Goal: Transaction & Acquisition: Subscribe to service/newsletter

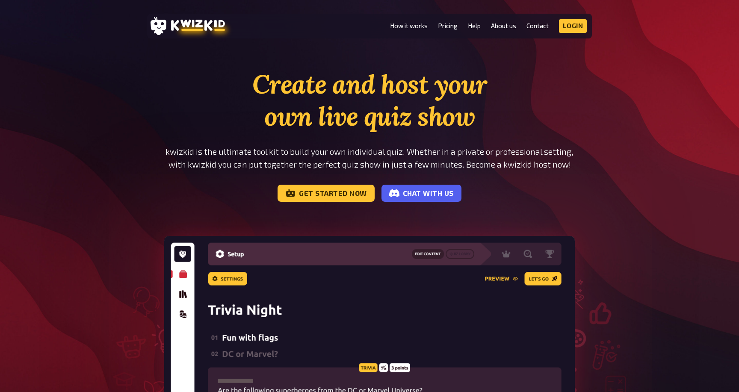
click at [451, 30] on li "Pricing" at bounding box center [448, 26] width 20 height 14
click at [449, 26] on link "Pricing" at bounding box center [448, 25] width 20 height 7
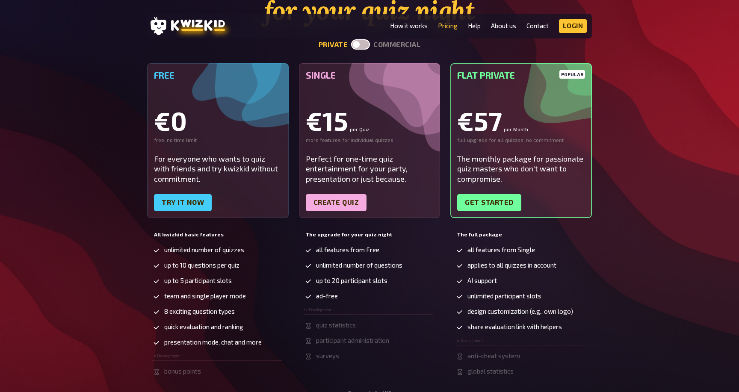
scroll to position [85, 0]
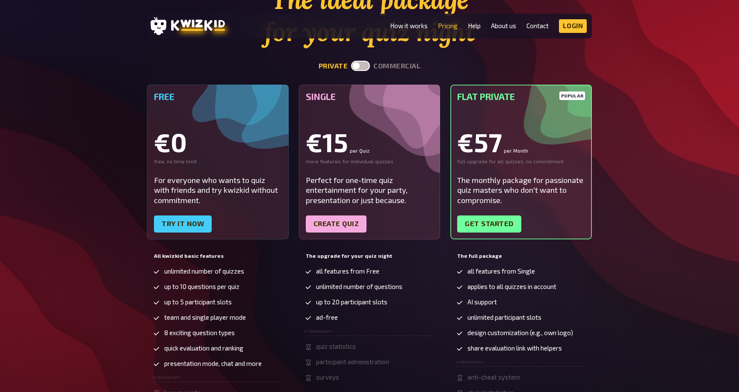
click at [384, 64] on button "commercial" at bounding box center [396, 66] width 47 height 8
checkbox input "true"
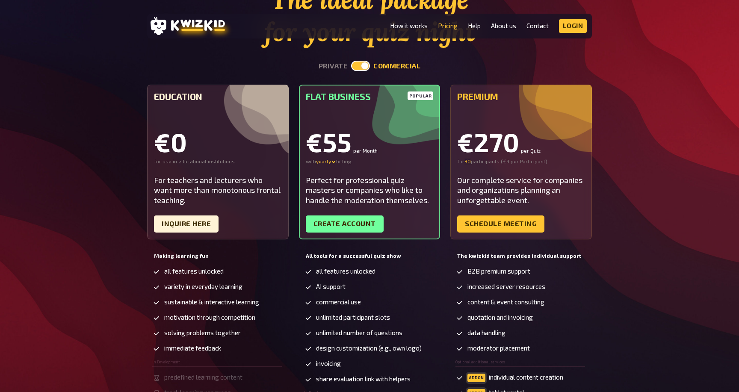
click at [241, 259] on h5 "Making learning fun" at bounding box center [218, 256] width 128 height 6
